Goal: Information Seeking & Learning: Compare options

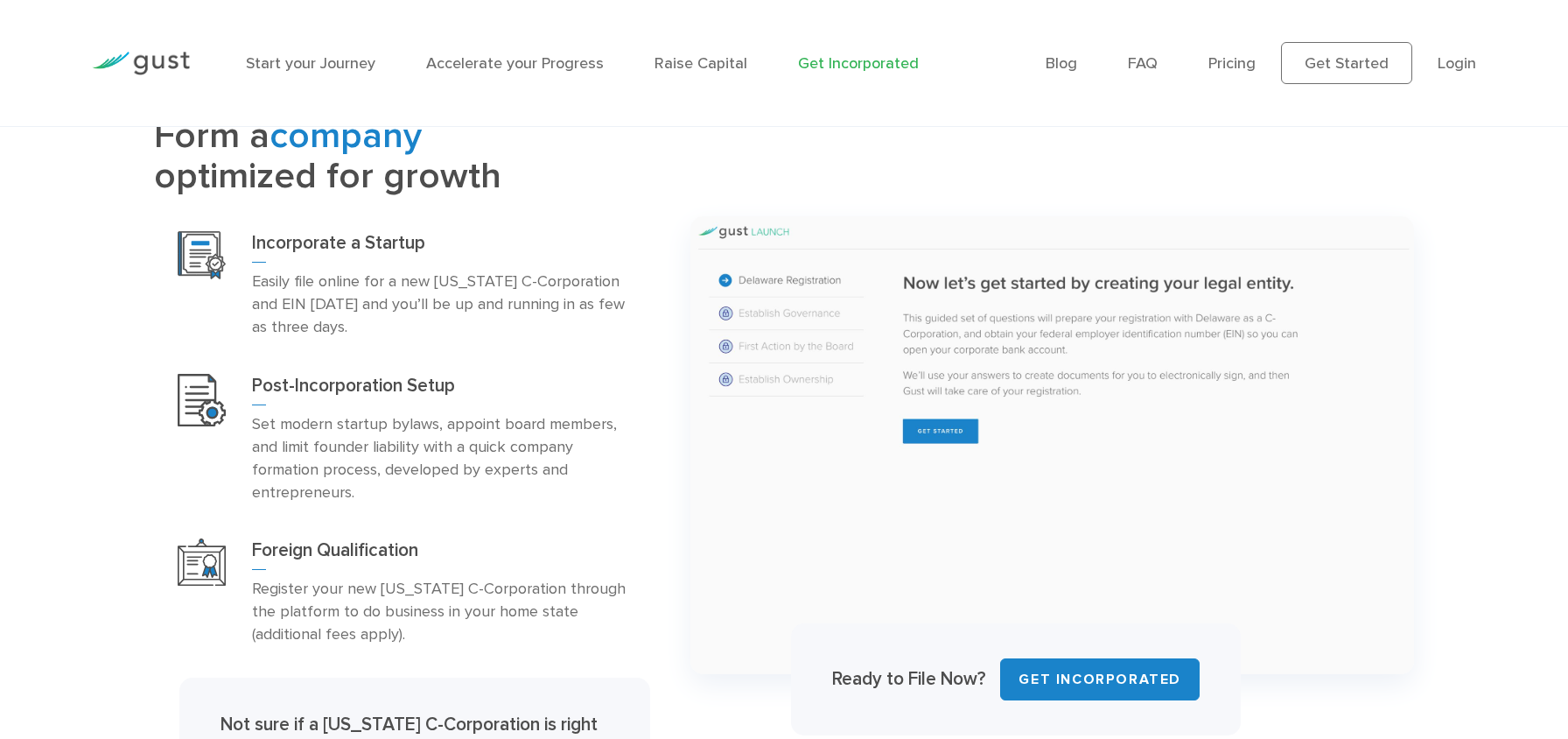
scroll to position [882, 0]
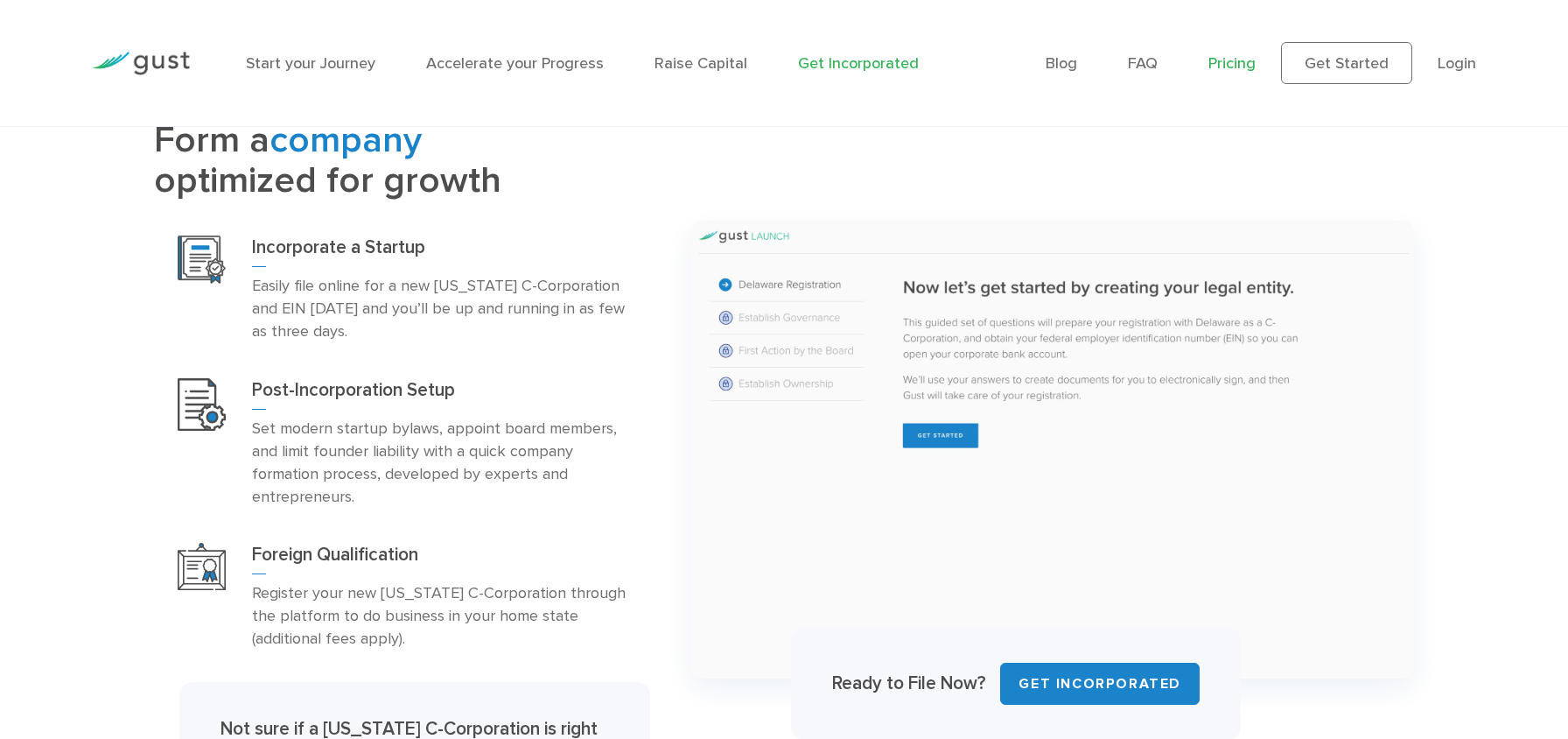
click at [1232, 63] on link "Pricing" at bounding box center [1232, 63] width 48 height 18
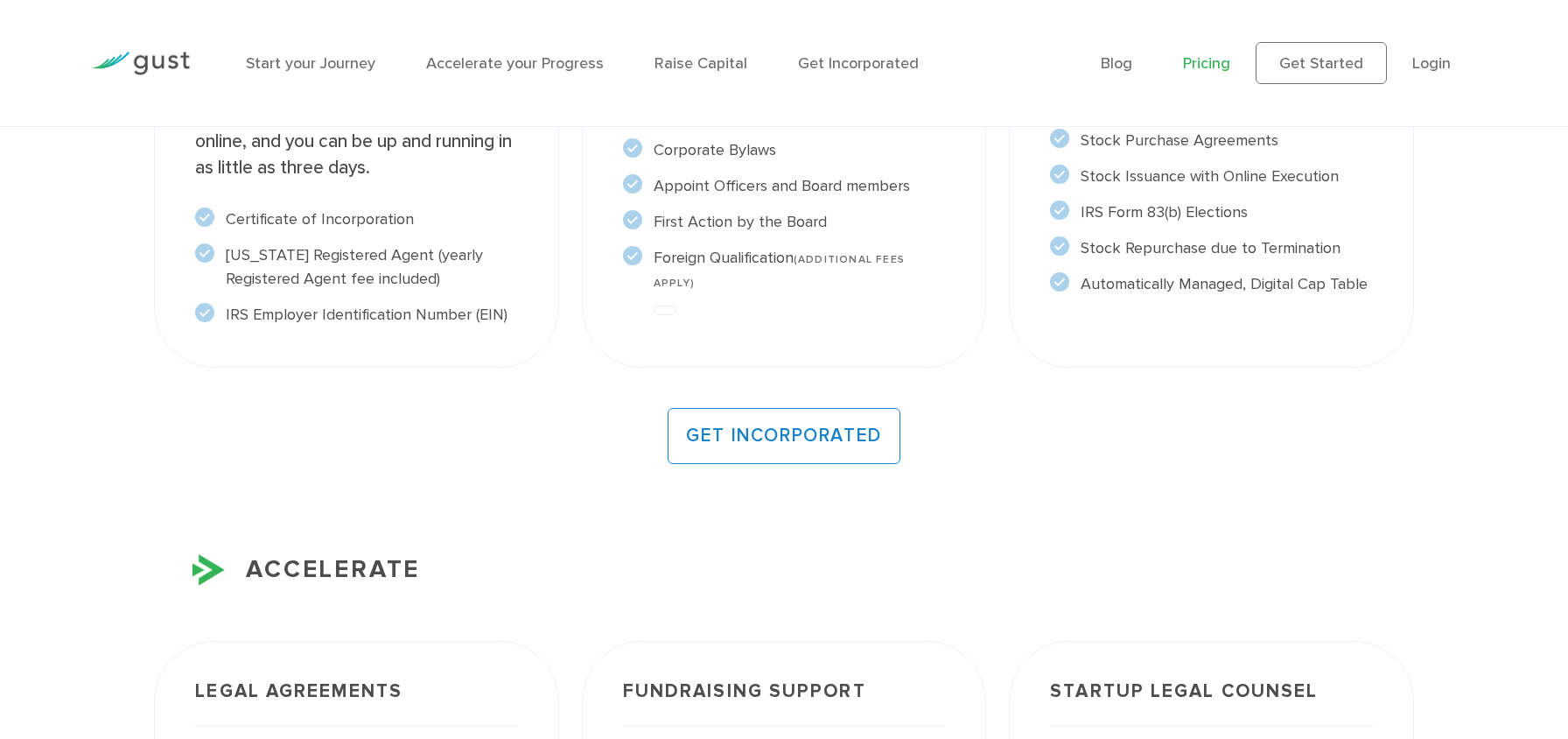
scroll to position [1668, 0]
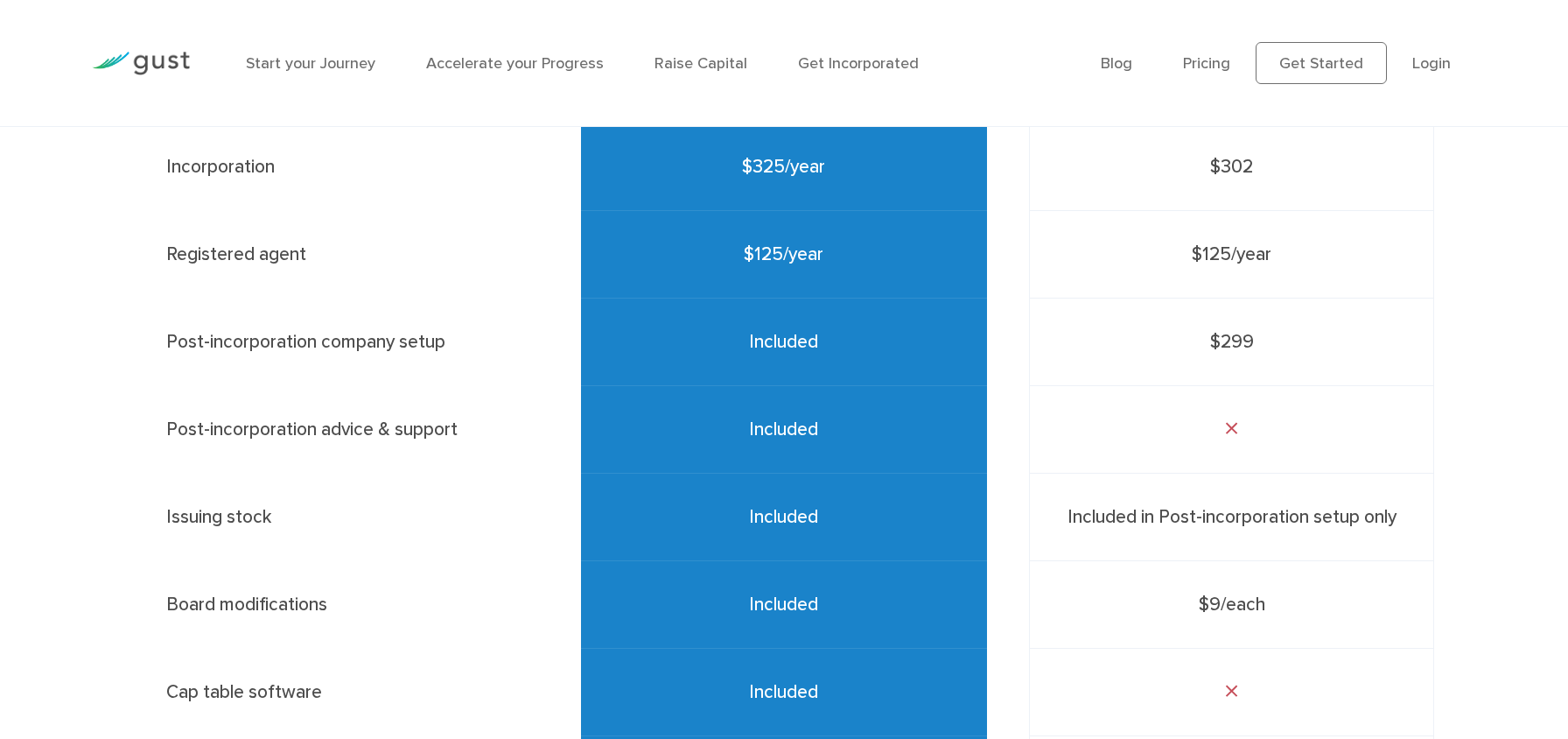
scroll to position [688, 0]
